Goal: Task Accomplishment & Management: Complete application form

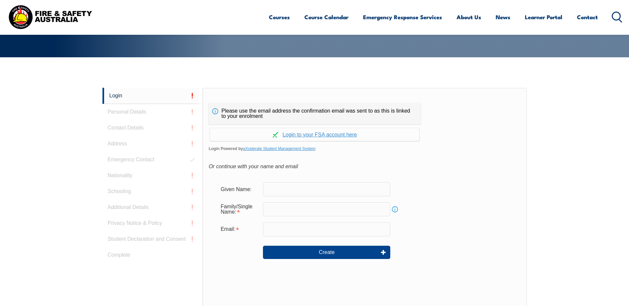
scroll to position [177, 0]
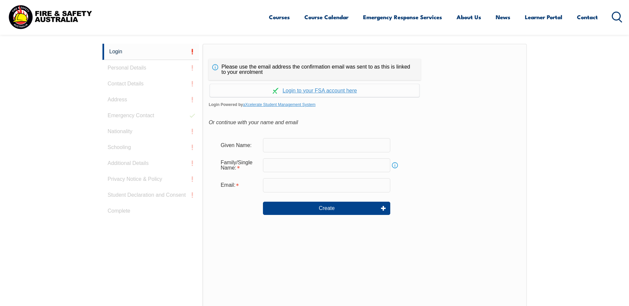
click at [303, 145] on input "text" at bounding box center [326, 145] width 127 height 14
type input "[PERSON_NAME]"
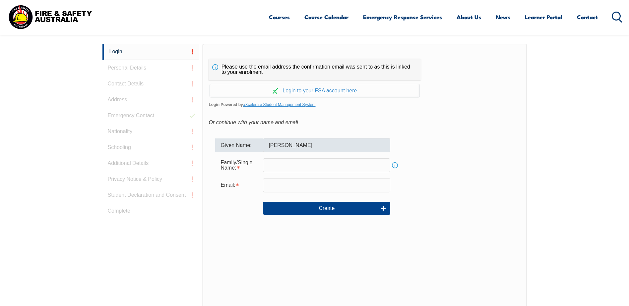
type input "[PERSON_NAME]"
type input "[PERSON_NAME][EMAIL_ADDRESS][PERSON_NAME][DOMAIN_NAME]"
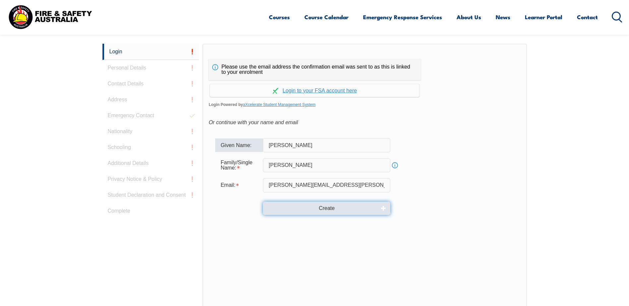
click at [312, 209] on button "Create" at bounding box center [326, 208] width 127 height 13
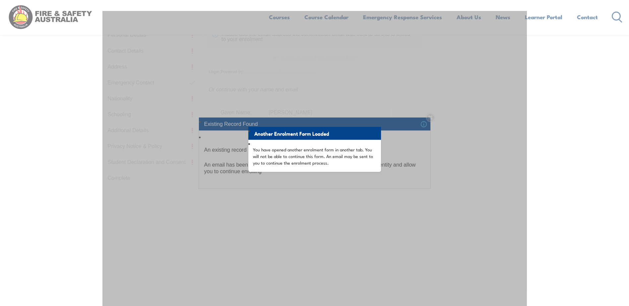
scroll to position [143, 0]
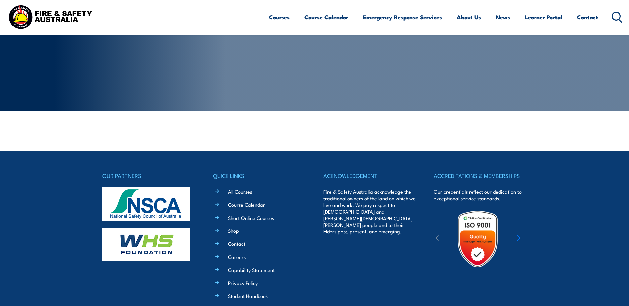
scroll to position [133, 0]
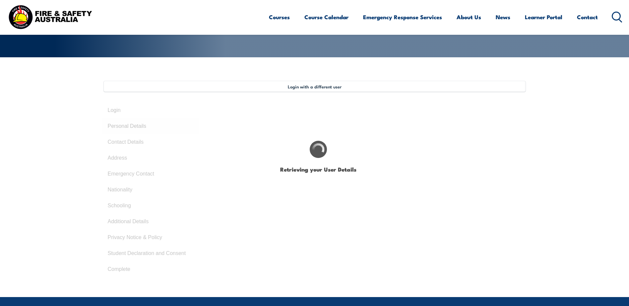
type input "Chandler"
type input "McMinn"
type input "January 5, 1998"
type input "ZABD2745SZ"
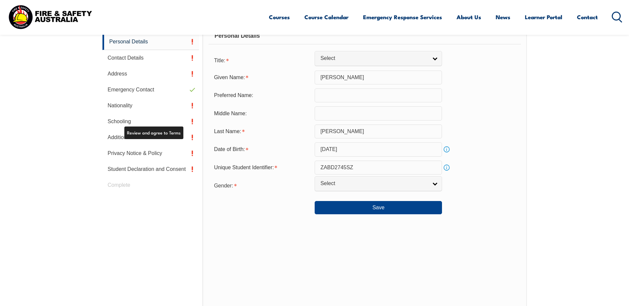
scroll to position [236, 0]
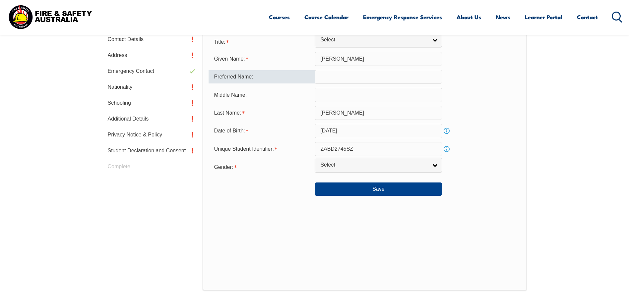
click at [336, 79] on input "text" at bounding box center [377, 77] width 127 height 14
click at [331, 170] on link "Select" at bounding box center [377, 165] width 127 height 15
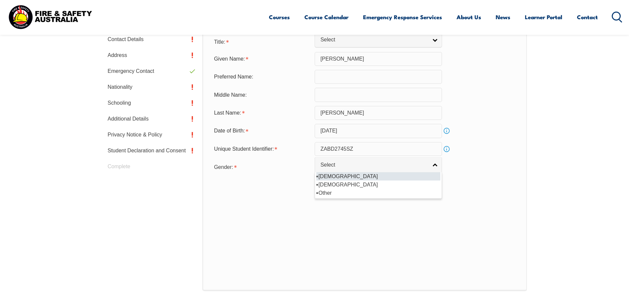
click at [332, 175] on li "Male" at bounding box center [378, 176] width 124 height 8
select select "M"
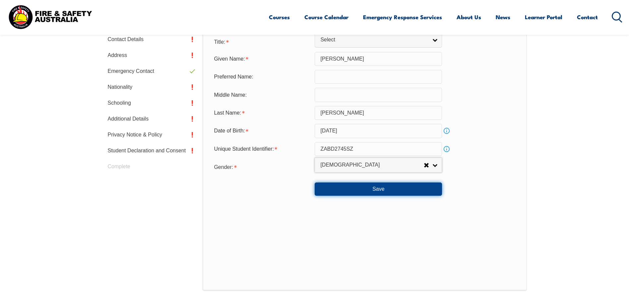
click at [331, 187] on button "Save" at bounding box center [377, 189] width 127 height 13
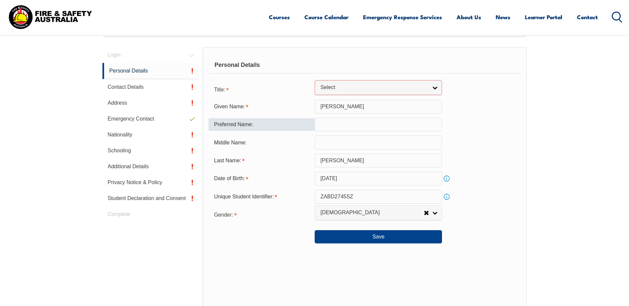
scroll to position [135, 0]
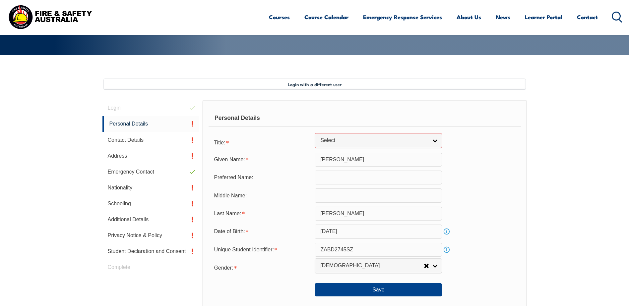
click at [333, 132] on div "Personal Details Title: Mr Mrs Ms Miss Other Select Given Name: Chandler Prefer…" at bounding box center [364, 245] width 324 height 291
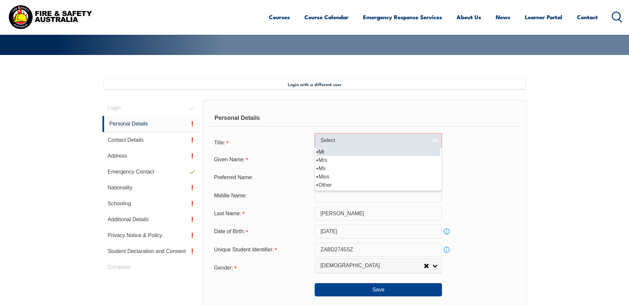
click at [330, 145] on link "Select" at bounding box center [377, 140] width 127 height 15
click at [328, 149] on li "Mr" at bounding box center [378, 152] width 124 height 8
select select "Mr"
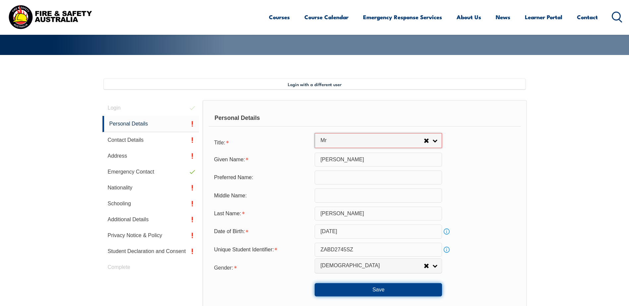
click at [341, 292] on button "Save" at bounding box center [377, 289] width 127 height 13
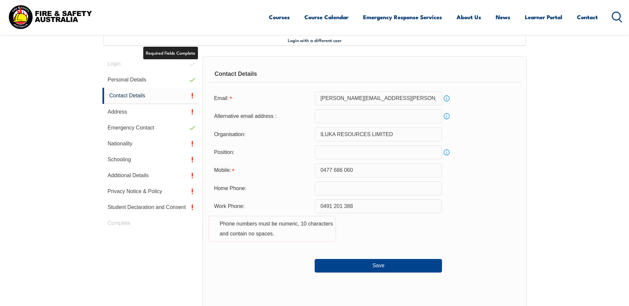
scroll to position [181, 0]
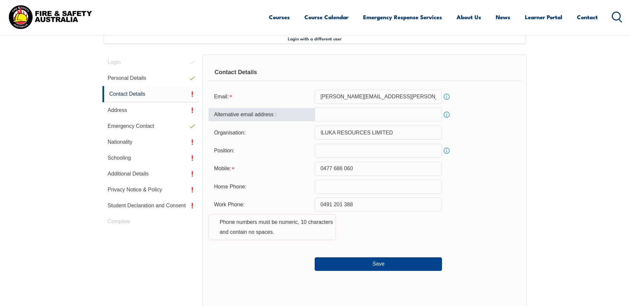
click at [346, 115] on input "email" at bounding box center [377, 115] width 127 height 14
type input "chandler71f@hotmail.com.au"
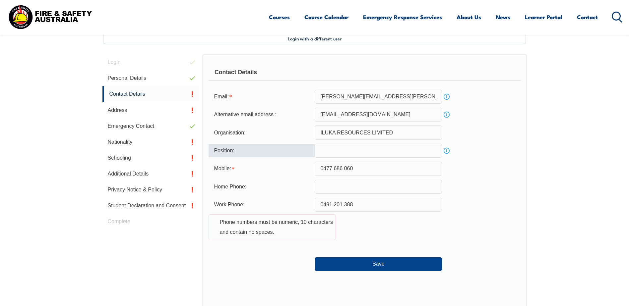
click at [324, 151] on input "text" at bounding box center [377, 151] width 127 height 14
click at [449, 151] on link "Info" at bounding box center [446, 150] width 9 height 9
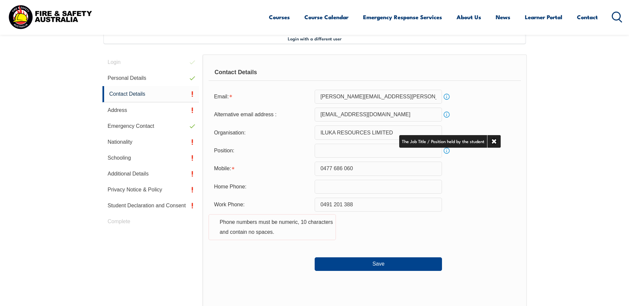
click at [432, 151] on input "text" at bounding box center [377, 151] width 127 height 14
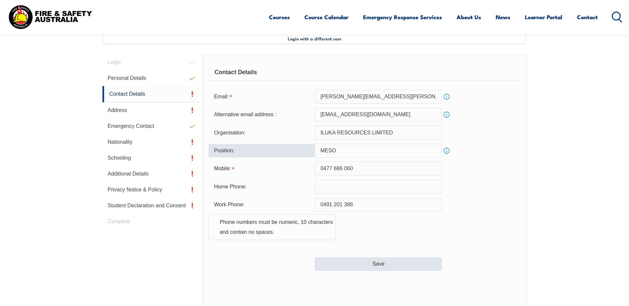
type input "MESO"
click at [339, 262] on button "Save" at bounding box center [377, 263] width 127 height 13
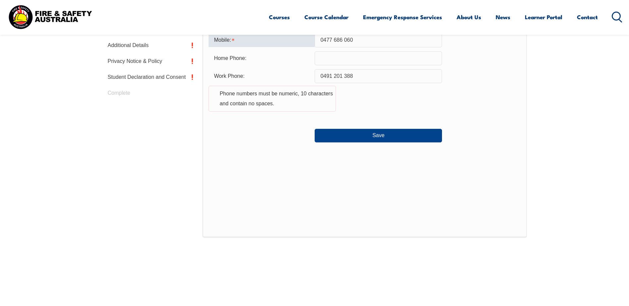
scroll to position [276, 0]
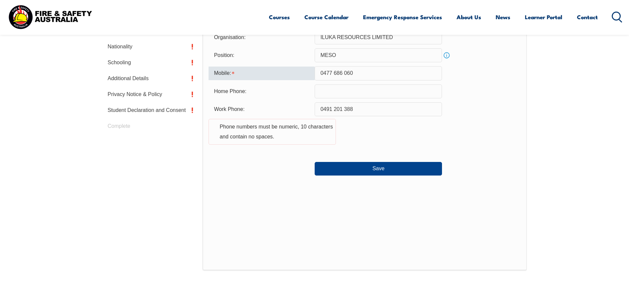
click at [345, 75] on input "0477 686 060" at bounding box center [377, 73] width 127 height 14
type input "0477686060"
click at [344, 113] on input "0491 201 388" at bounding box center [377, 109] width 127 height 14
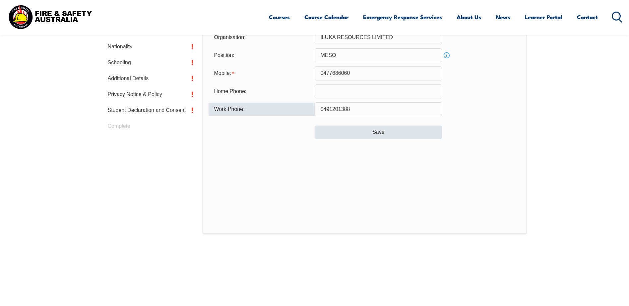
type input "0491201388"
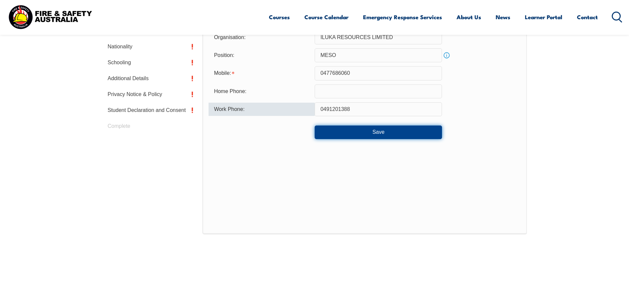
click at [345, 131] on button "Save" at bounding box center [377, 132] width 127 height 13
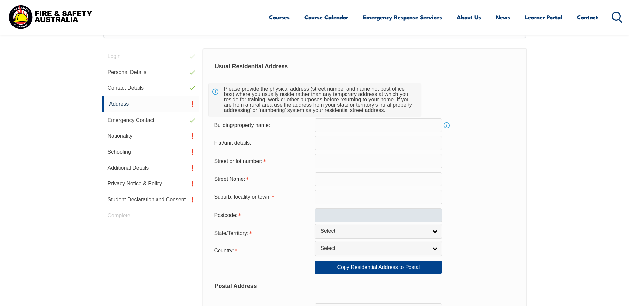
scroll to position [181, 0]
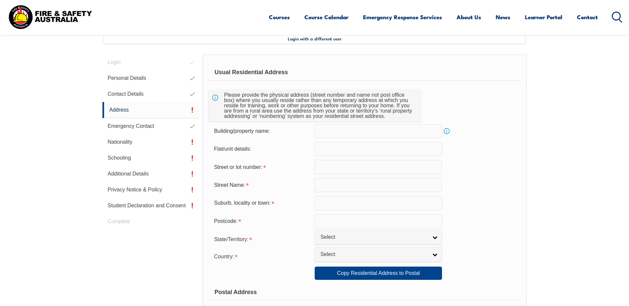
click at [347, 167] on input "text" at bounding box center [377, 167] width 127 height 14
type input "11 myora way"
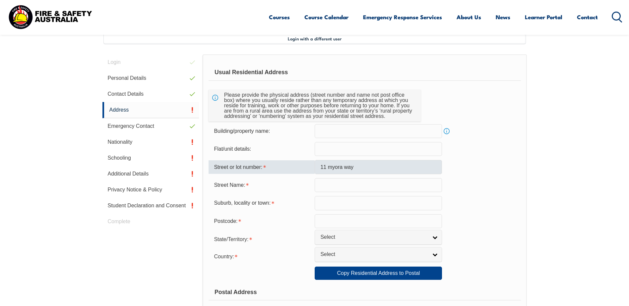
type input "Two Rocks"
type input "6037"
select select "WA"
select select "1101"
drag, startPoint x: 373, startPoint y: 162, endPoint x: 327, endPoint y: 169, distance: 46.8
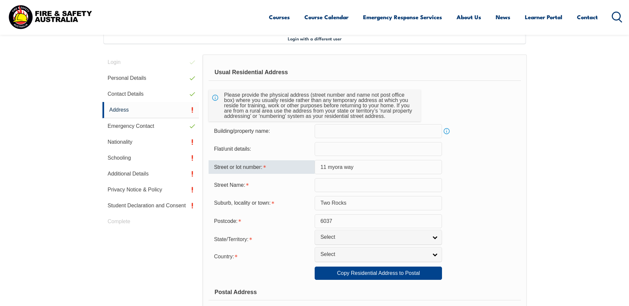
click at [327, 169] on input "11 myora way" at bounding box center [377, 167] width 127 height 14
type input "11"
click at [324, 185] on input "text" at bounding box center [377, 185] width 127 height 14
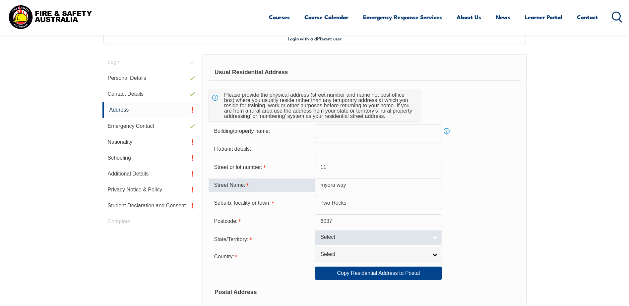
type input "myora way"
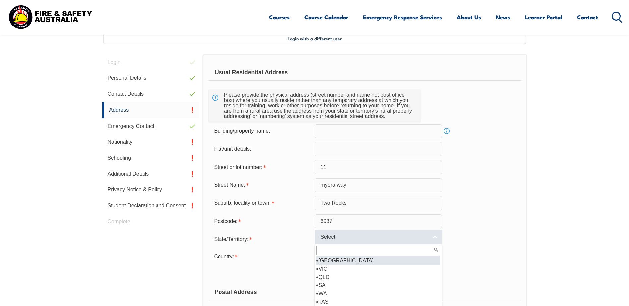
click at [335, 241] on span "Select" at bounding box center [373, 237] width 107 height 7
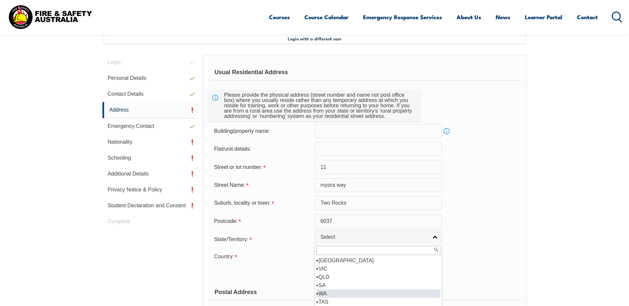
click at [340, 295] on li "WA" at bounding box center [378, 294] width 124 height 8
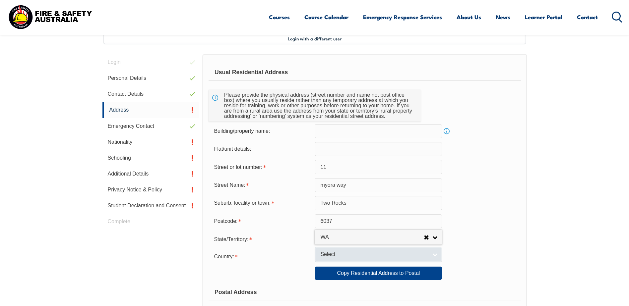
click at [335, 256] on span "Select" at bounding box center [373, 254] width 107 height 7
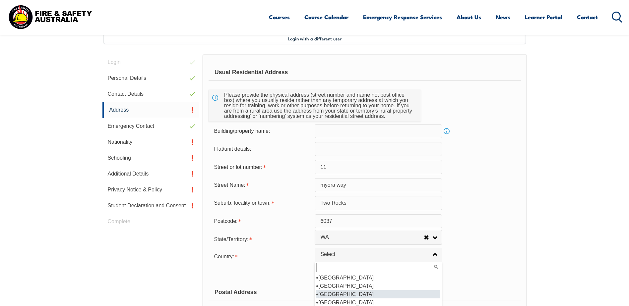
scroll to position [0, 0]
click at [348, 289] on li "Afghanistan" at bounding box center [378, 286] width 124 height 8
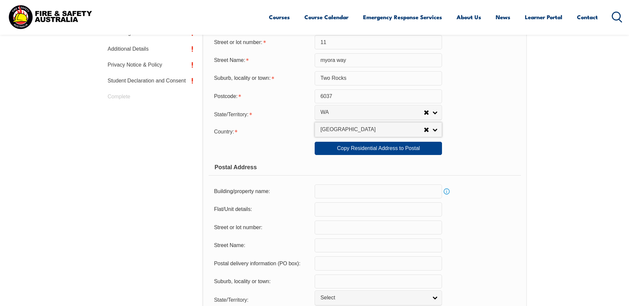
scroll to position [313, 0]
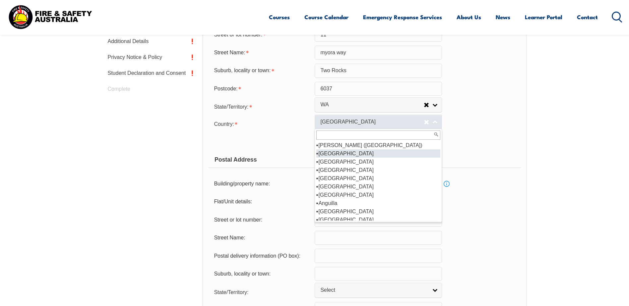
click at [359, 121] on span "Afghanistan" at bounding box center [371, 122] width 103 height 7
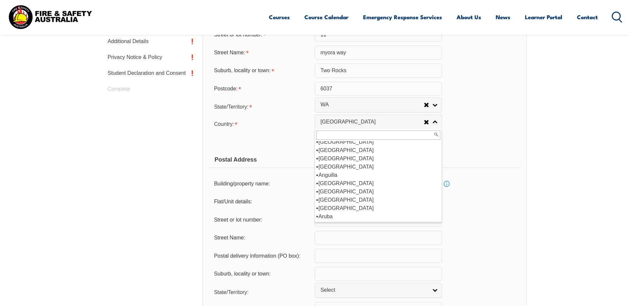
scroll to position [45, 0]
click at [350, 210] on li "Australia" at bounding box center [378, 208] width 124 height 8
select select "1101"
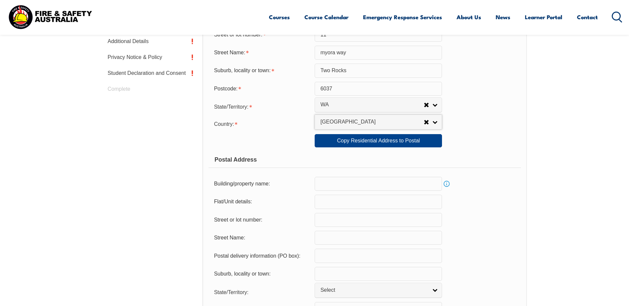
click at [328, 150] on form "Usual Residential Address Please provide the physical address (street number an…" at bounding box center [364, 144] width 312 height 424
click at [332, 145] on link "Copy Residential Address to Postal" at bounding box center [377, 140] width 127 height 13
type input "11"
type input "myora way"
type input "Two Rocks"
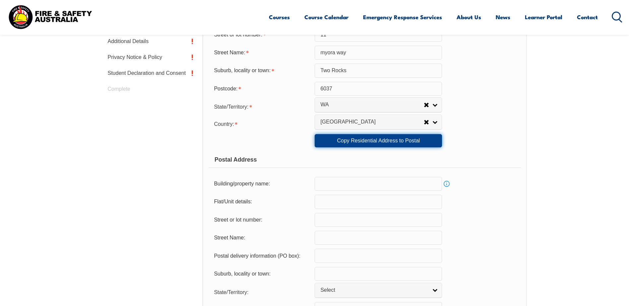
select select "WA"
type input "6037"
select select "1101"
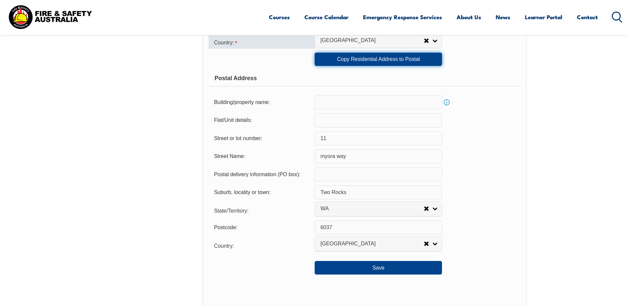
scroll to position [479, 0]
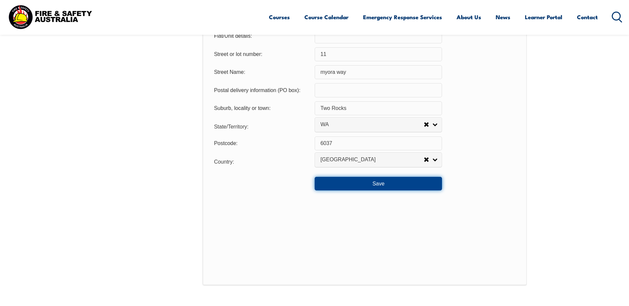
click at [362, 184] on button "Save" at bounding box center [377, 183] width 127 height 13
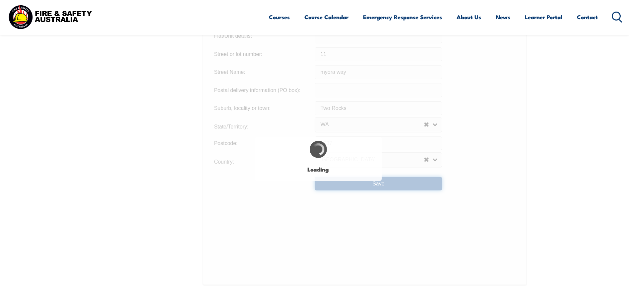
type input "11"
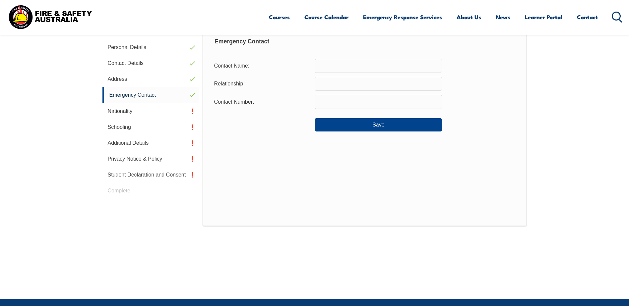
scroll to position [181, 0]
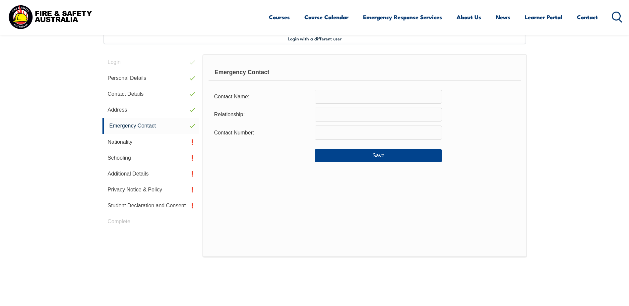
click at [331, 96] on input "text" at bounding box center [377, 97] width 127 height 14
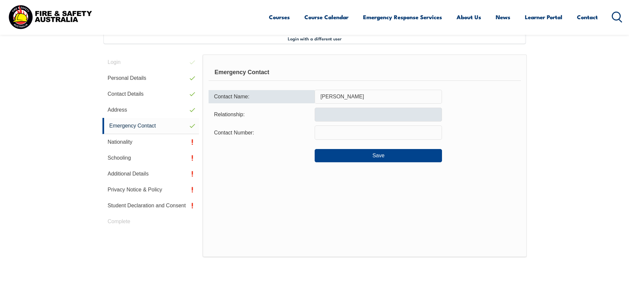
type input "paige foley"
click at [323, 113] on input "text" at bounding box center [377, 115] width 127 height 14
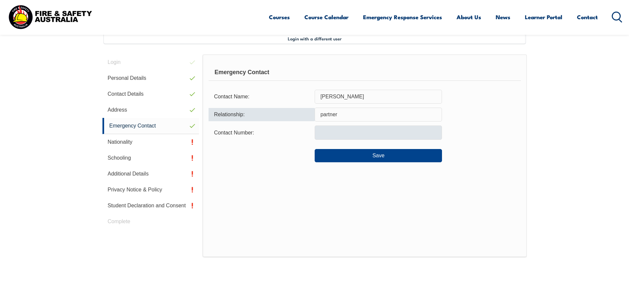
type input "partner"
click at [327, 134] on input "text" at bounding box center [377, 133] width 127 height 14
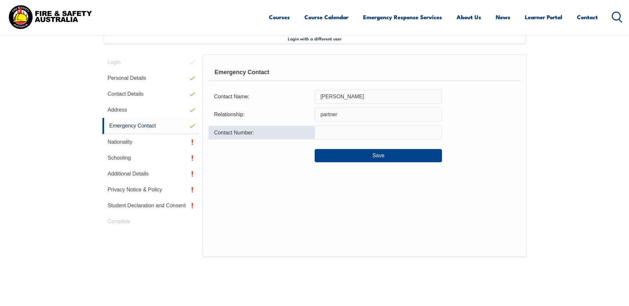
click at [328, 124] on form "Contact Name: paige foley Relationship: partner Contact Number: Save" at bounding box center [364, 126] width 312 height 73
click at [327, 133] on input "text" at bounding box center [377, 133] width 127 height 14
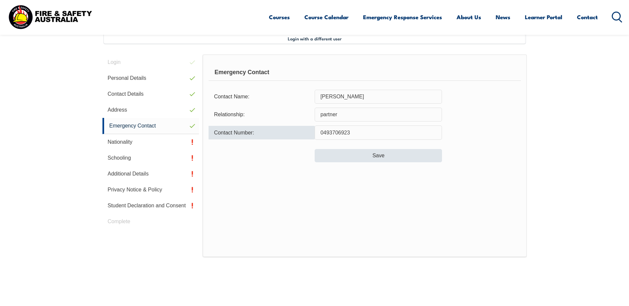
type input "0493706923"
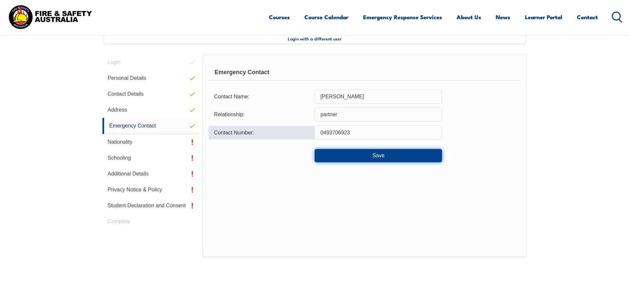
click at [379, 161] on button "Save" at bounding box center [377, 155] width 127 height 13
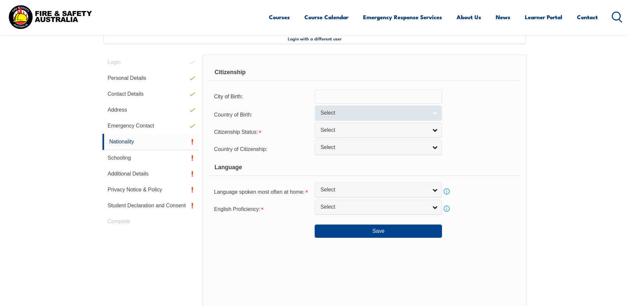
click at [344, 117] on link "Select" at bounding box center [377, 112] width 127 height 15
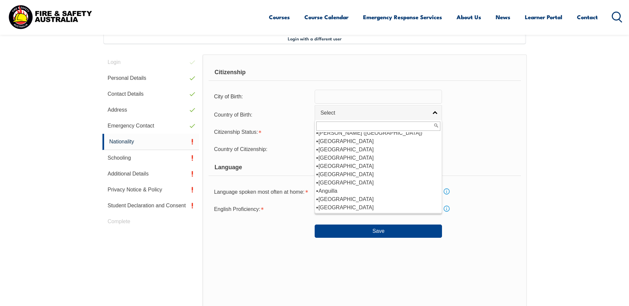
scroll to position [70, 0]
click at [341, 175] on li "Australia" at bounding box center [378, 174] width 124 height 8
select select "1101"
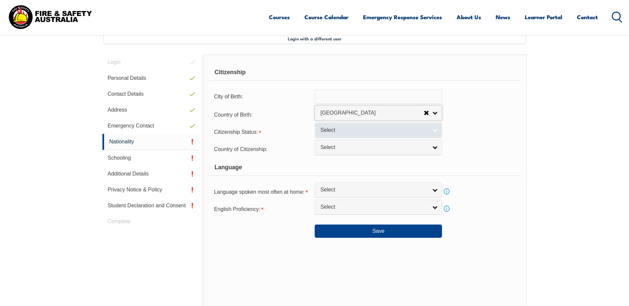
click at [340, 130] on span "Select" at bounding box center [373, 130] width 107 height 7
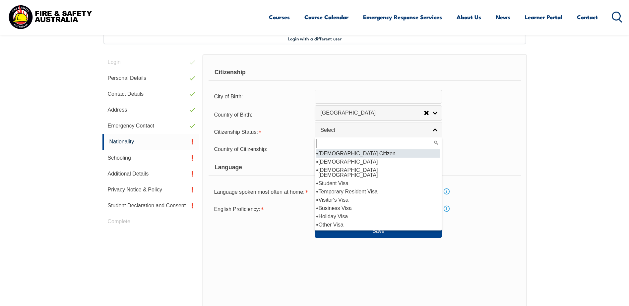
click at [347, 151] on li "Australian Citizen" at bounding box center [378, 153] width 124 height 8
select select "1"
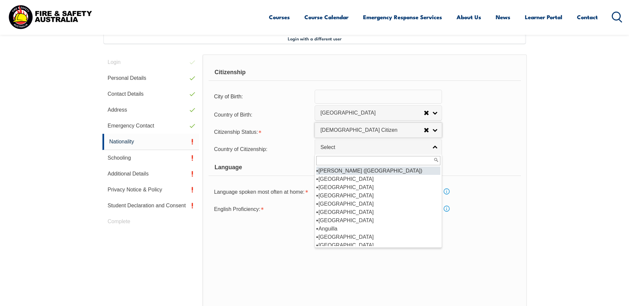
click at [347, 151] on link "Select" at bounding box center [377, 147] width 127 height 15
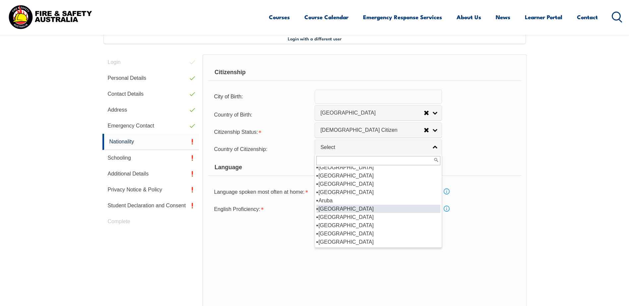
click at [344, 209] on li "Australia" at bounding box center [378, 209] width 124 height 8
select select "1101"
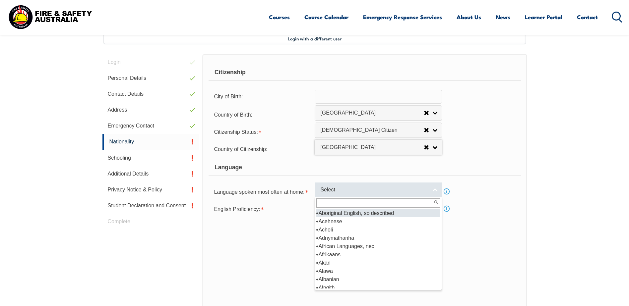
click at [327, 188] on span "Select" at bounding box center [373, 190] width 107 height 7
click at [336, 215] on li "Aboriginal English, so described" at bounding box center [378, 213] width 124 height 8
select select "8998"
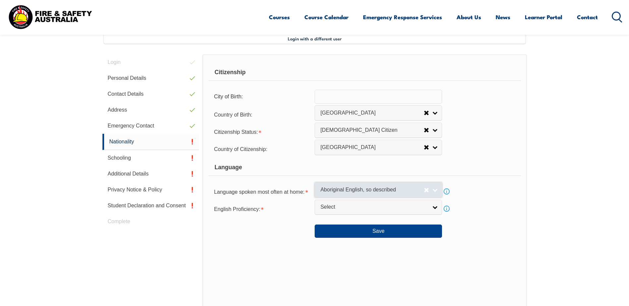
click at [355, 186] on link "Aboriginal English, so described" at bounding box center [377, 190] width 127 height 15
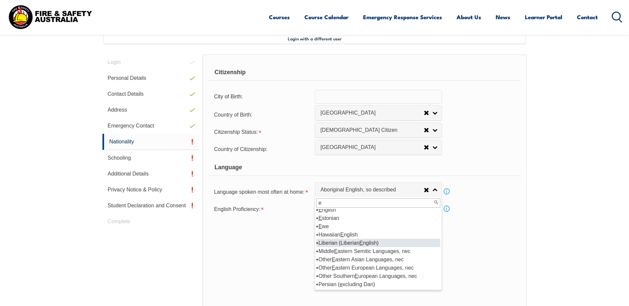
scroll to position [0, 0]
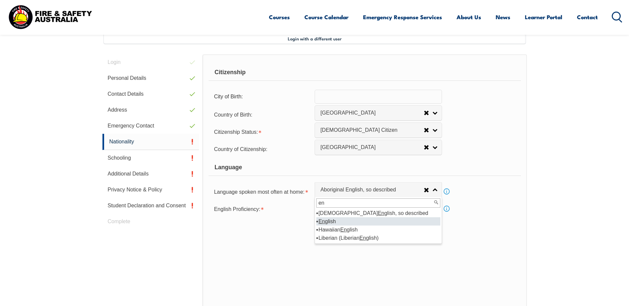
type input "en"
click at [326, 220] on li "En glish" at bounding box center [378, 221] width 124 height 8
select select "1201"
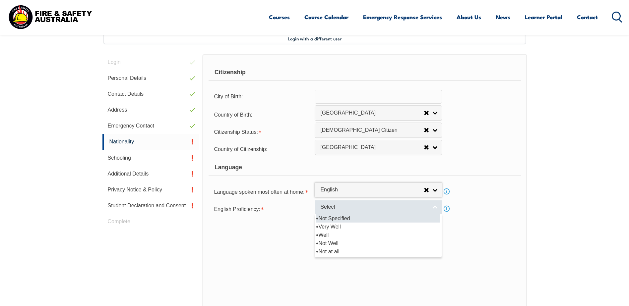
click at [336, 213] on link "Select" at bounding box center [377, 207] width 127 height 15
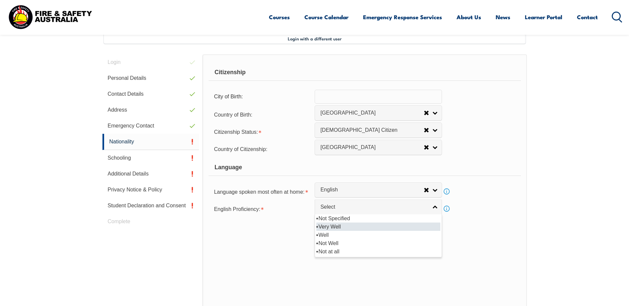
click at [354, 225] on li "Very Well" at bounding box center [378, 227] width 124 height 8
select select "1"
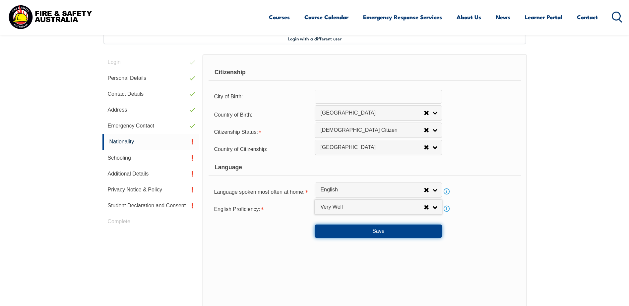
click at [353, 230] on button "Save" at bounding box center [377, 231] width 127 height 13
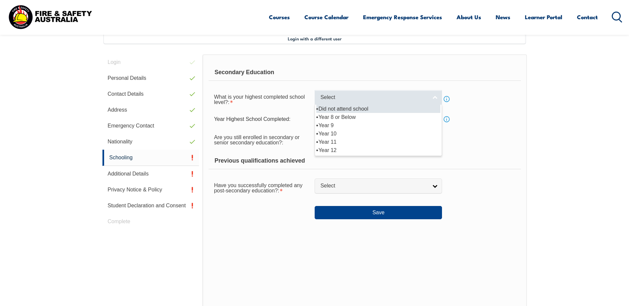
click at [356, 100] on span "Select" at bounding box center [373, 97] width 107 height 7
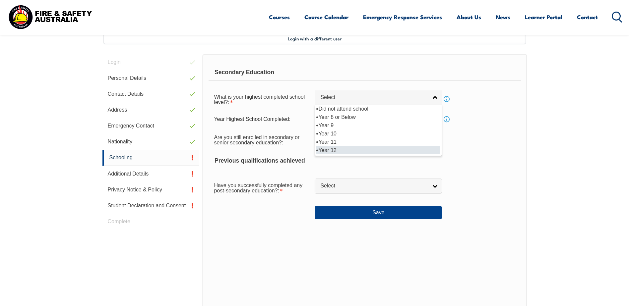
click at [349, 150] on li "Year 12" at bounding box center [378, 150] width 124 height 8
select select "12"
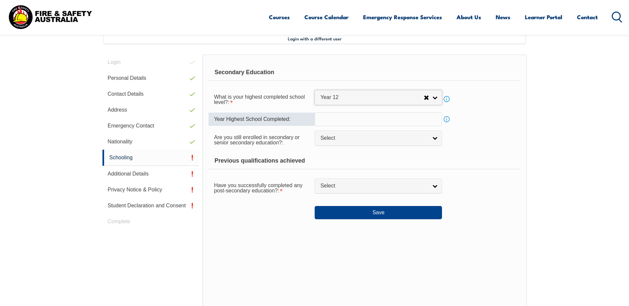
click at [361, 118] on input "text" at bounding box center [377, 119] width 127 height 14
type input "2015"
click at [363, 139] on span "Select" at bounding box center [373, 138] width 107 height 7
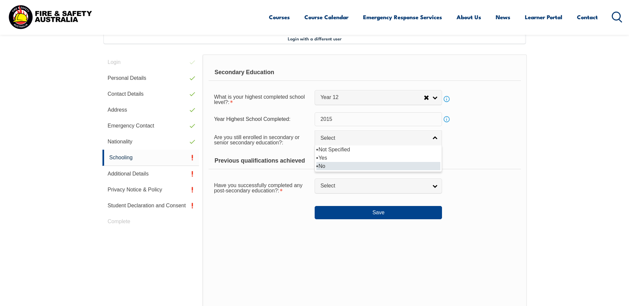
click at [361, 163] on li "No" at bounding box center [378, 166] width 124 height 8
select select "false"
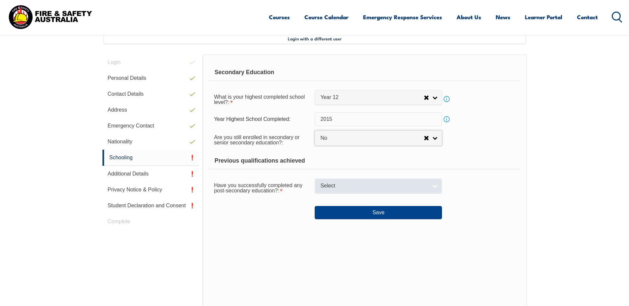
click at [352, 183] on span "Select" at bounding box center [373, 186] width 107 height 7
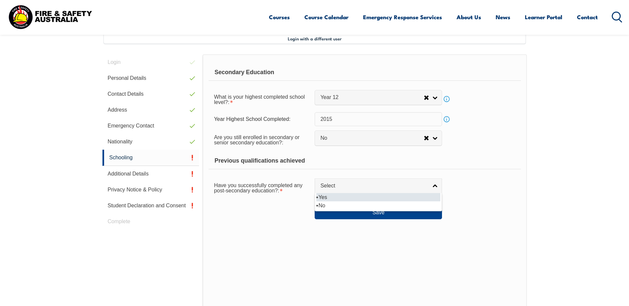
click at [348, 197] on li "Yes" at bounding box center [378, 197] width 124 height 8
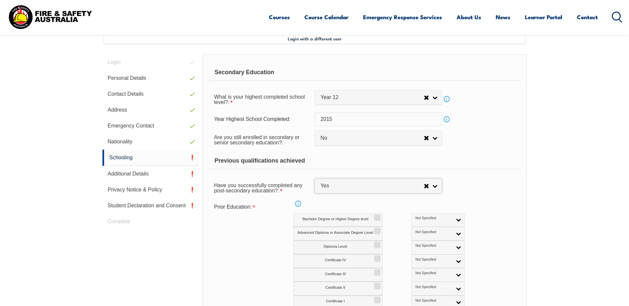
select select "true"
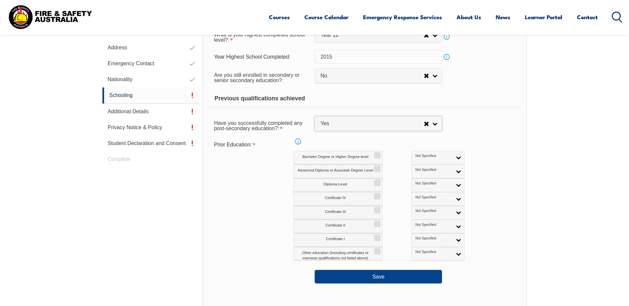
scroll to position [313, 0]
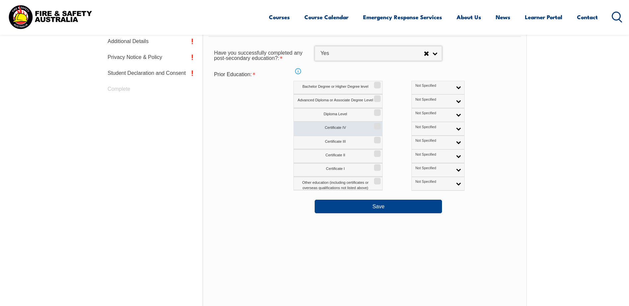
click at [378, 124] on input "Certificate IV" at bounding box center [376, 124] width 4 height 1
checkbox input "true"
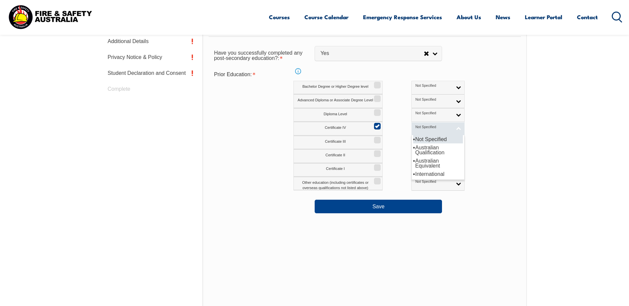
click at [431, 128] on link "Not Specified" at bounding box center [437, 129] width 53 height 14
click at [413, 147] on li "Australian Qualification" at bounding box center [438, 149] width 50 height 13
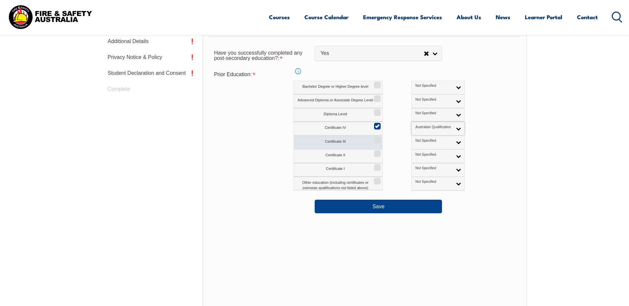
click at [351, 139] on label "Certificate III" at bounding box center [337, 143] width 89 height 14
click at [374, 138] on input "Certificate III" at bounding box center [376, 138] width 4 height 1
checkbox input "true"
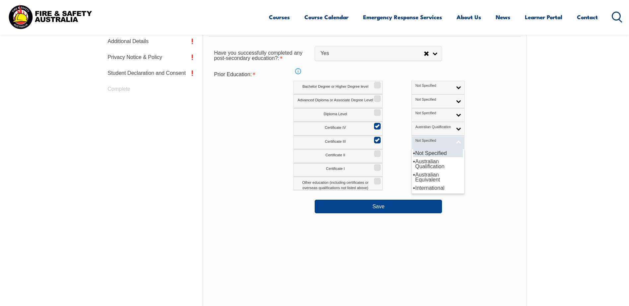
click at [415, 139] on span "Not Specified" at bounding box center [433, 141] width 37 height 5
click at [413, 165] on li "Australian Qualification" at bounding box center [438, 163] width 50 height 13
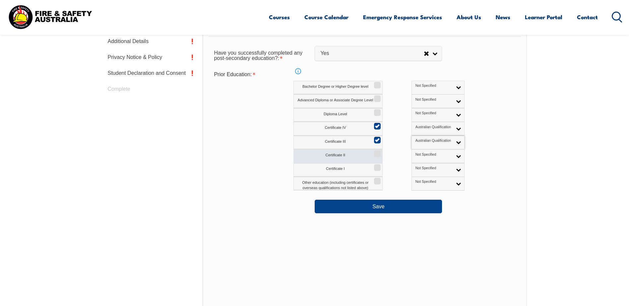
click at [355, 158] on label "Certificate II" at bounding box center [337, 156] width 89 height 14
click at [374, 152] on input "Certificate II" at bounding box center [376, 151] width 4 height 1
checkbox input "true"
click at [411, 160] on link "Not Specified" at bounding box center [437, 156] width 53 height 14
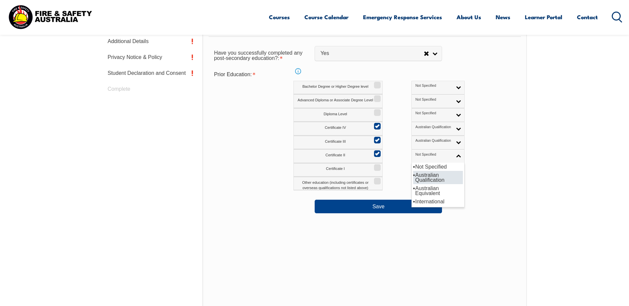
click at [413, 181] on li "Australian Qualification" at bounding box center [438, 177] width 50 height 13
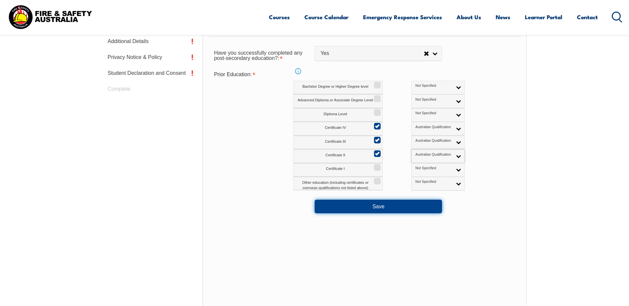
click at [376, 206] on button "Save" at bounding box center [377, 206] width 127 height 13
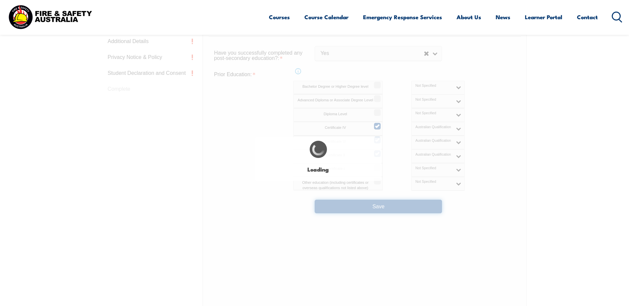
select select
select select "false"
select select "true"
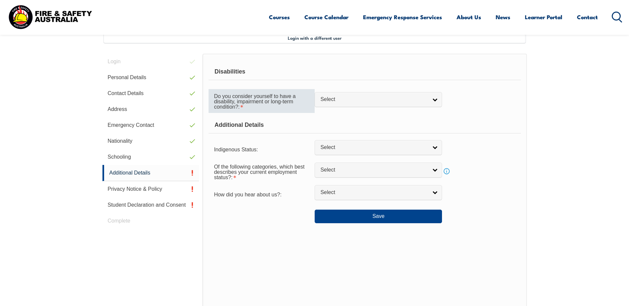
scroll to position [181, 0]
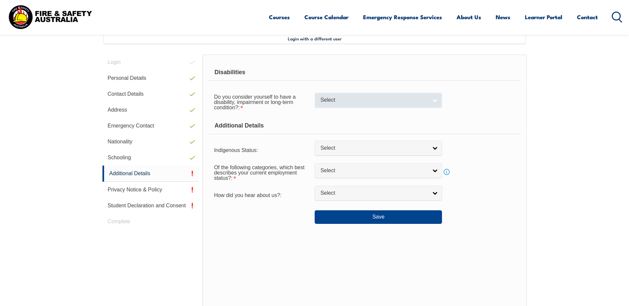
click at [369, 99] on span "Select" at bounding box center [373, 100] width 107 height 7
click at [349, 112] on li "No" at bounding box center [378, 111] width 124 height 8
select select "false"
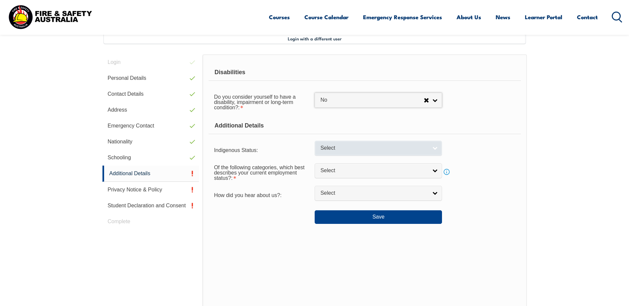
click at [350, 153] on link "Select" at bounding box center [377, 148] width 127 height 15
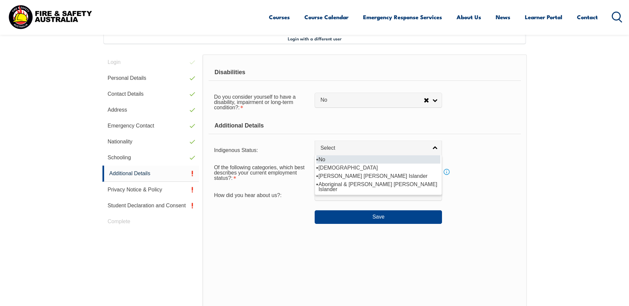
click at [348, 158] on li "No" at bounding box center [378, 159] width 124 height 8
select select "4"
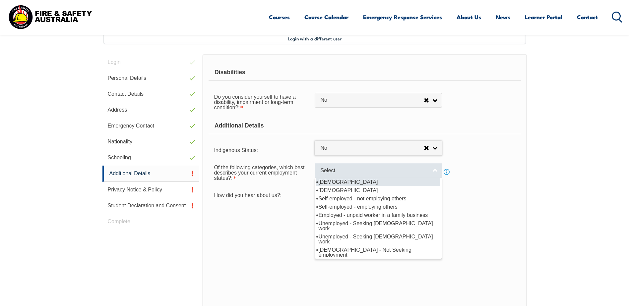
click at [347, 170] on span "Select" at bounding box center [373, 170] width 107 height 7
click at [349, 184] on li "Full-time employee" at bounding box center [378, 182] width 124 height 8
select select "1"
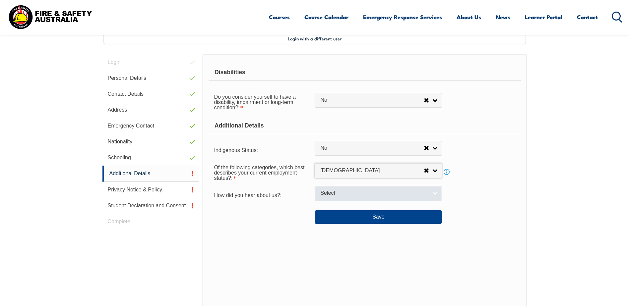
click at [348, 192] on span "Select" at bounding box center [373, 193] width 107 height 7
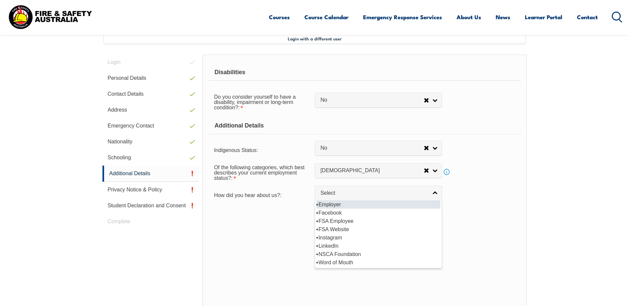
click at [336, 205] on li "Employer" at bounding box center [378, 204] width 124 height 8
select select "8019"
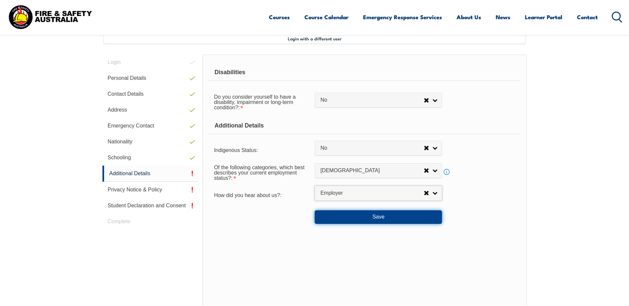
click at [337, 216] on button "Save" at bounding box center [377, 216] width 127 height 13
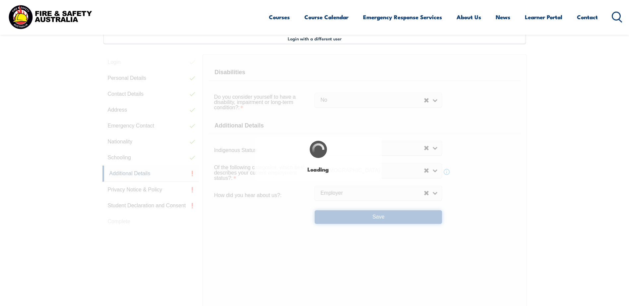
select select "false"
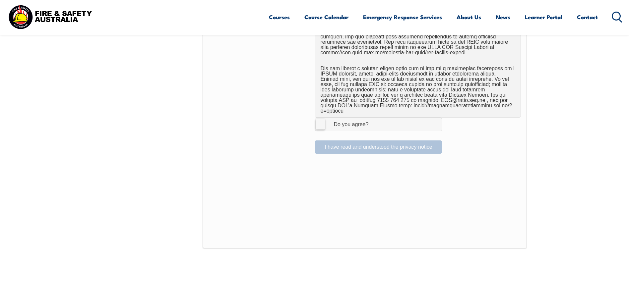
scroll to position [512, 0]
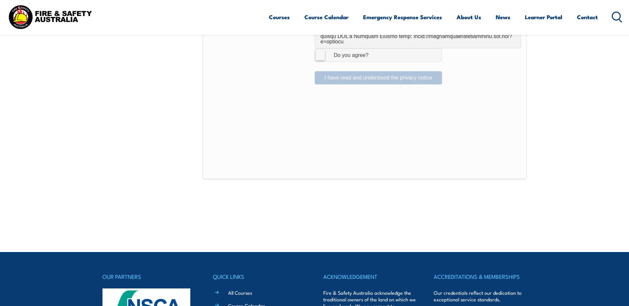
click at [322, 49] on label "I Agree Do you agree?" at bounding box center [377, 54] width 127 height 13
click at [373, 49] on input "I Agree Do you agree?" at bounding box center [378, 55] width 11 height 13
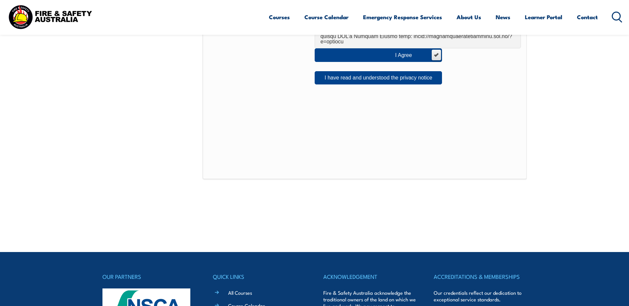
click at [434, 48] on label "I Agree Do you agree?" at bounding box center [377, 54] width 127 height 13
click at [434, 49] on input "I Agree Do you agree?" at bounding box center [435, 55] width 11 height 13
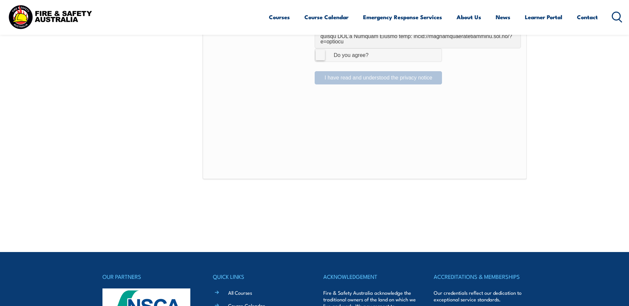
click at [397, 48] on label "I Agree Do you agree?" at bounding box center [377, 54] width 127 height 13
click at [385, 49] on input "I Agree Do you agree?" at bounding box center [378, 55] width 11 height 13
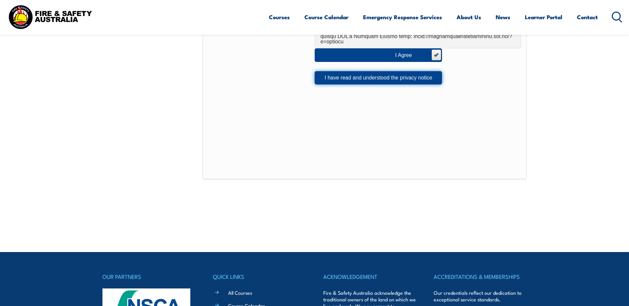
click at [350, 73] on button "I have read and understood the privacy notice" at bounding box center [377, 77] width 127 height 13
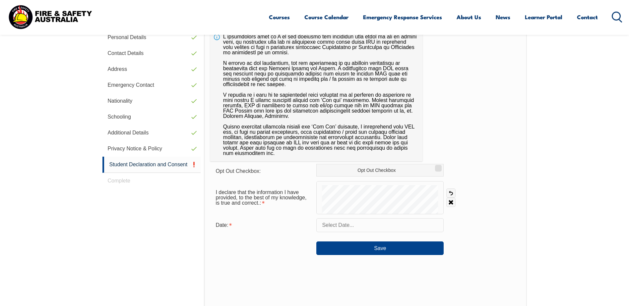
scroll to position [181, 0]
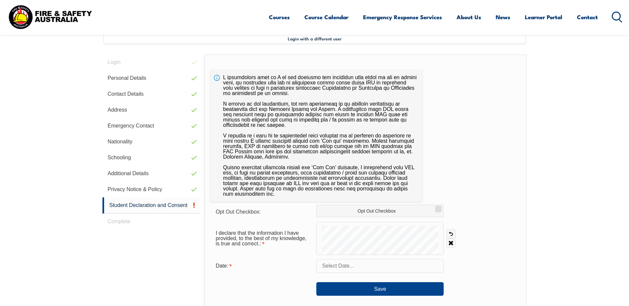
click at [367, 262] on input "text" at bounding box center [379, 266] width 127 height 14
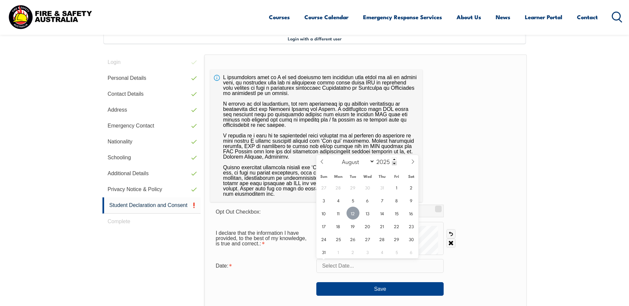
click at [355, 216] on span "12" at bounding box center [352, 213] width 13 height 13
type input "August 12, 2025"
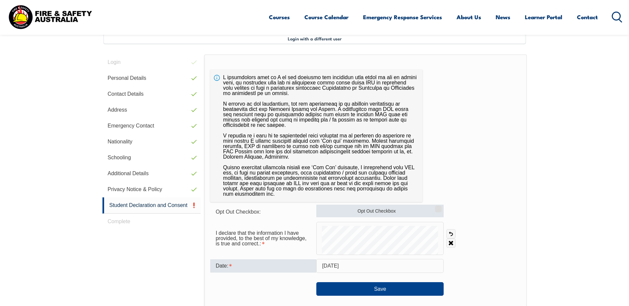
click at [439, 212] on label "Opt Out Checkbox" at bounding box center [379, 211] width 127 height 13
click at [439, 207] on input "Opt Out Checkbox" at bounding box center [437, 206] width 4 height 1
checkbox input "true"
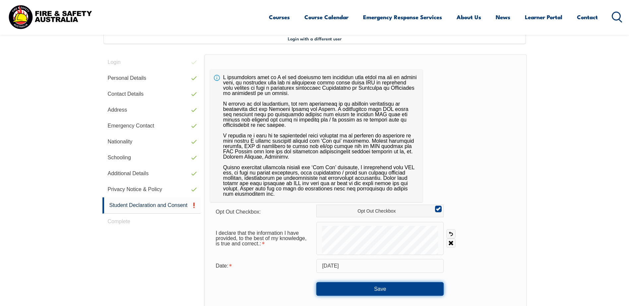
click at [422, 289] on button "Save" at bounding box center [379, 288] width 127 height 13
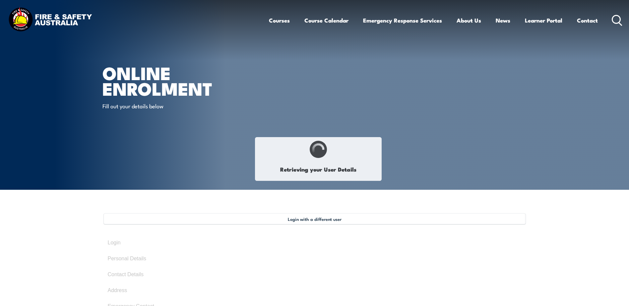
select select "Mr"
type input "[PERSON_NAME]"
type input "[DATE]"
type input "ZABD2745SZ"
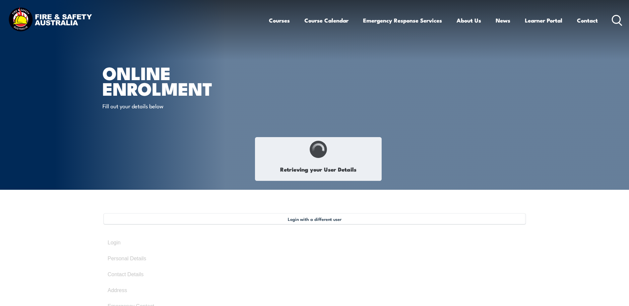
select select "M"
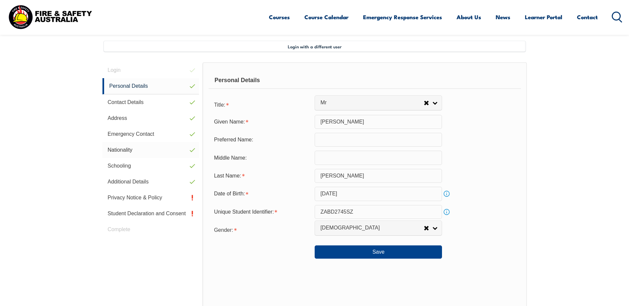
scroll to position [181, 0]
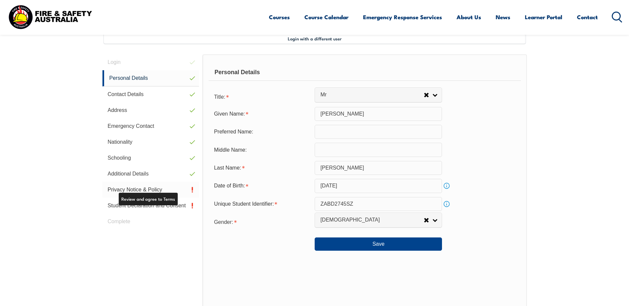
click at [125, 186] on link "Privacy Notice & Policy" at bounding box center [150, 190] width 97 height 16
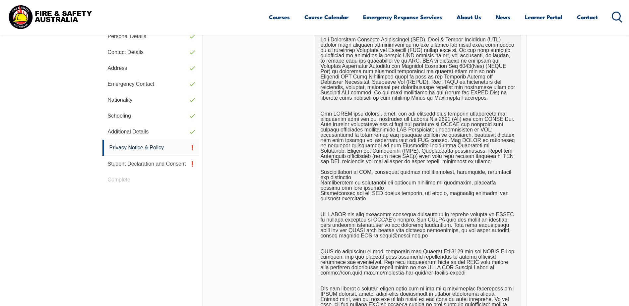
scroll to position [379, 0]
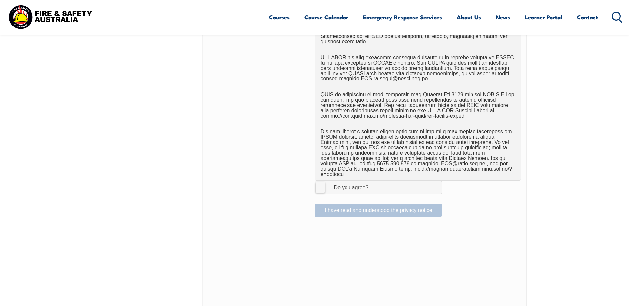
click at [325, 185] on label "I Agree Do you agree?" at bounding box center [377, 187] width 127 height 13
click at [373, 185] on input "I Agree Do you agree?" at bounding box center [378, 187] width 11 height 13
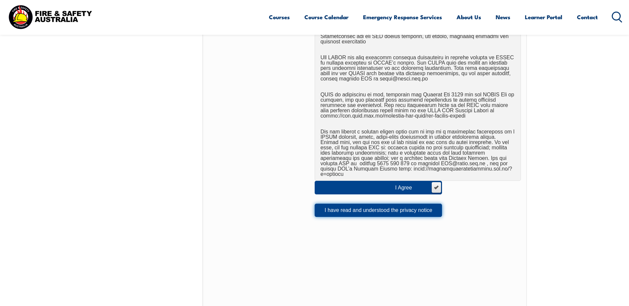
click at [327, 204] on button "I have read and understood the privacy notice" at bounding box center [377, 210] width 127 height 13
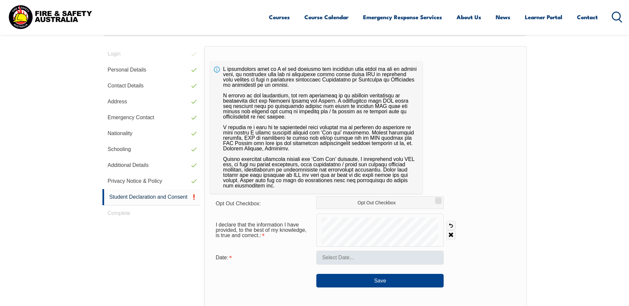
scroll to position [181, 0]
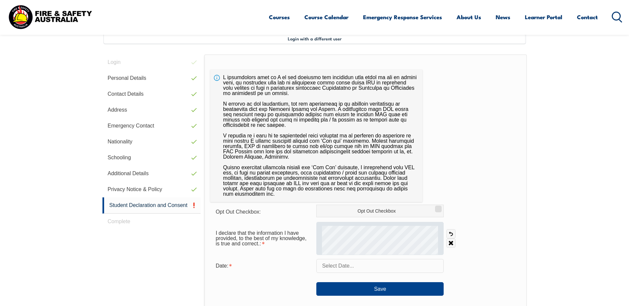
click at [378, 236] on div at bounding box center [379, 238] width 127 height 33
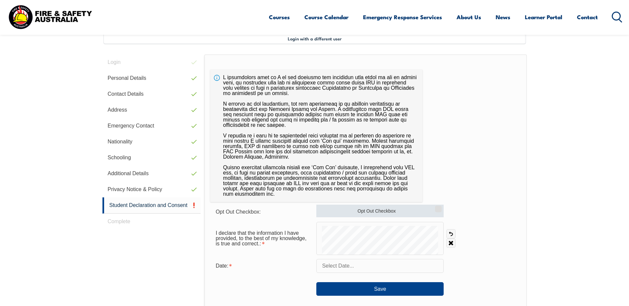
click at [435, 207] on input "Opt Out Checkbox" at bounding box center [437, 206] width 4 height 1
checkbox input "true"
click at [348, 270] on input "text" at bounding box center [379, 266] width 127 height 14
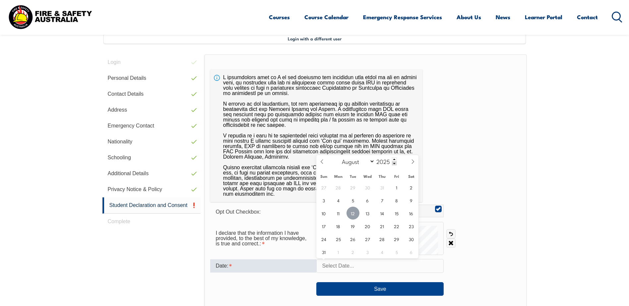
click at [356, 215] on span "12" at bounding box center [352, 213] width 13 height 13
type input "August 12, 2025"
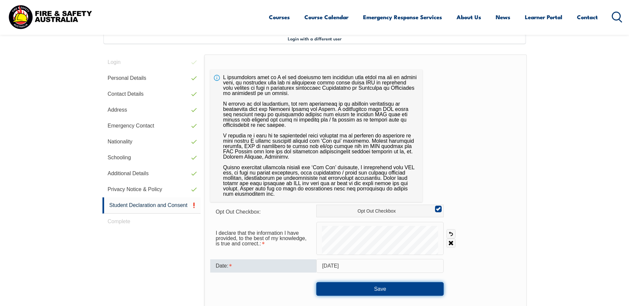
click at [370, 285] on button "Save" at bounding box center [379, 288] width 127 height 13
